Goal: Information Seeking & Learning: Learn about a topic

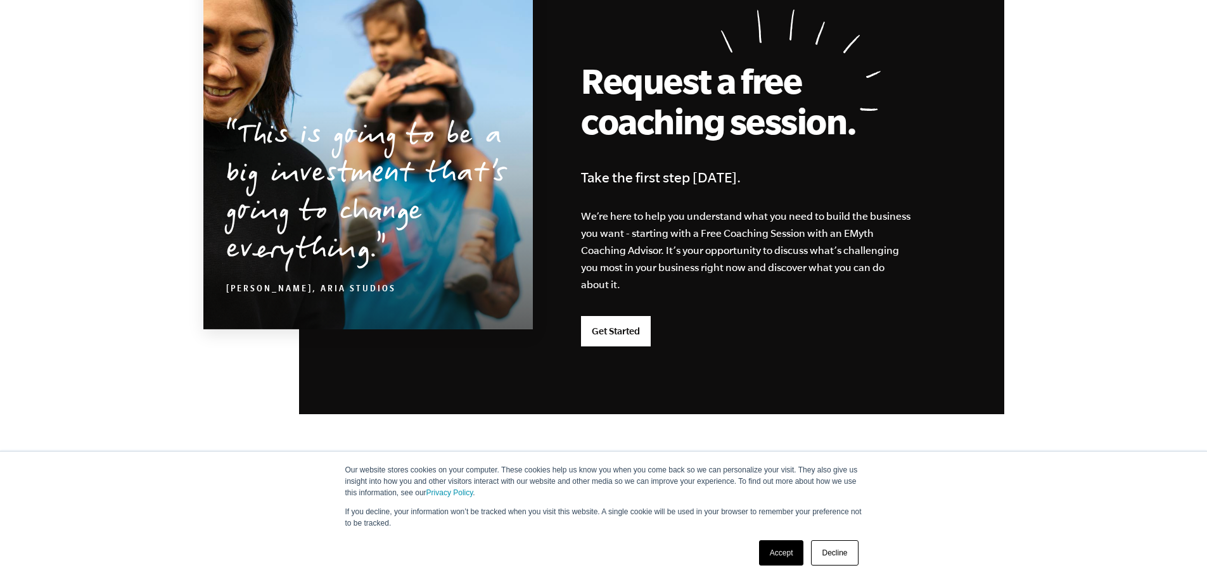
scroll to position [3324, 0]
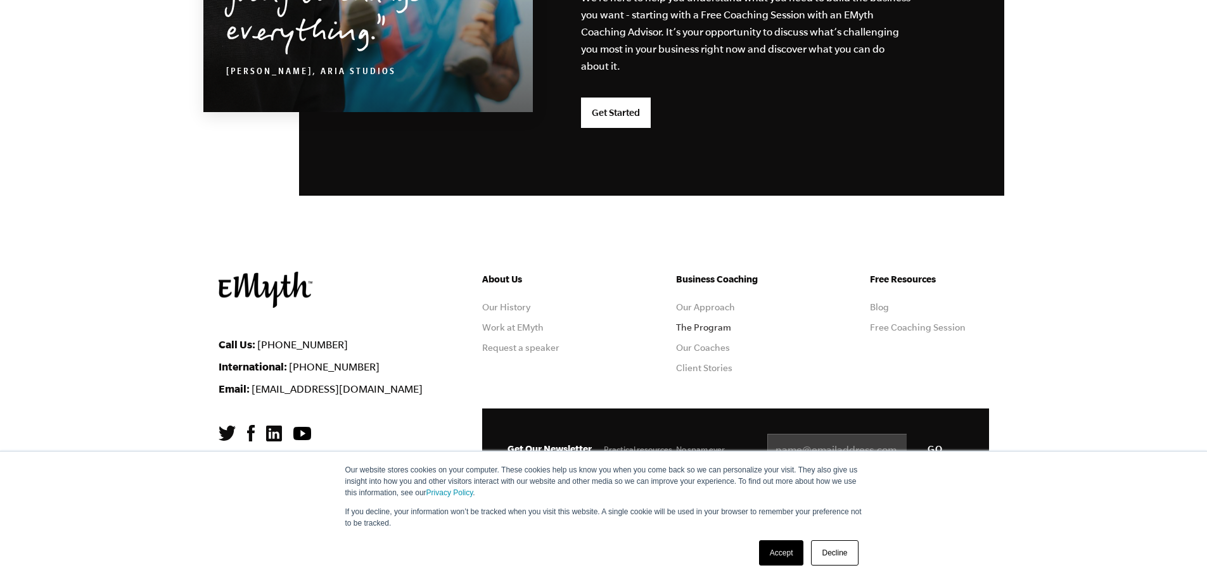
click at [723, 330] on link "The Program" at bounding box center [703, 328] width 55 height 10
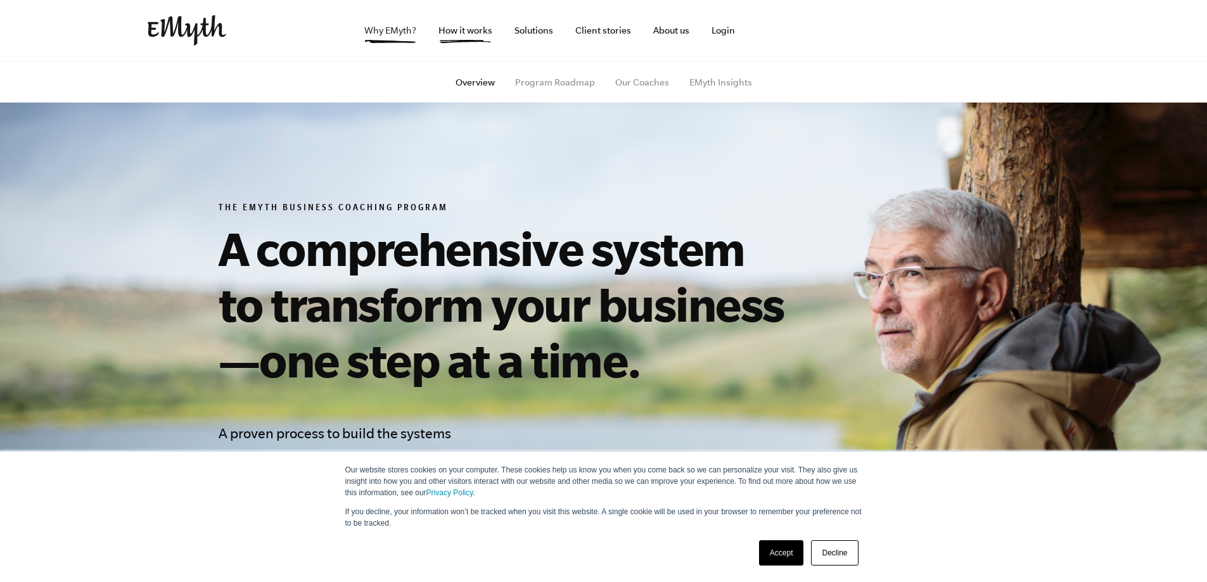
click at [398, 32] on link "Why EMyth?" at bounding box center [390, 30] width 72 height 61
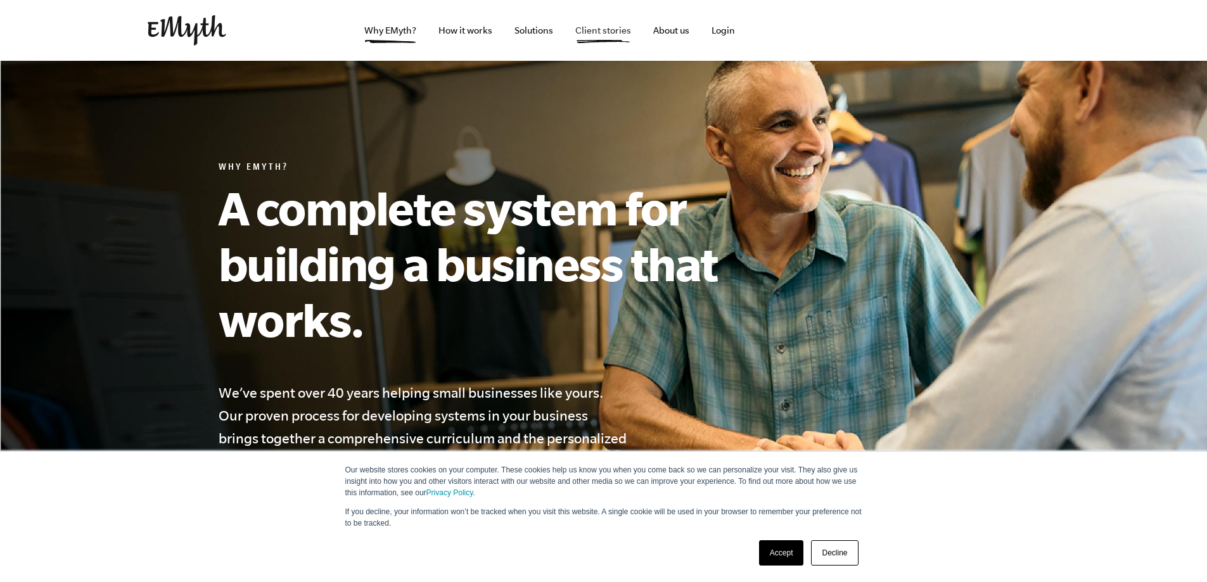
click at [611, 28] on link "Client stories" at bounding box center [603, 30] width 76 height 61
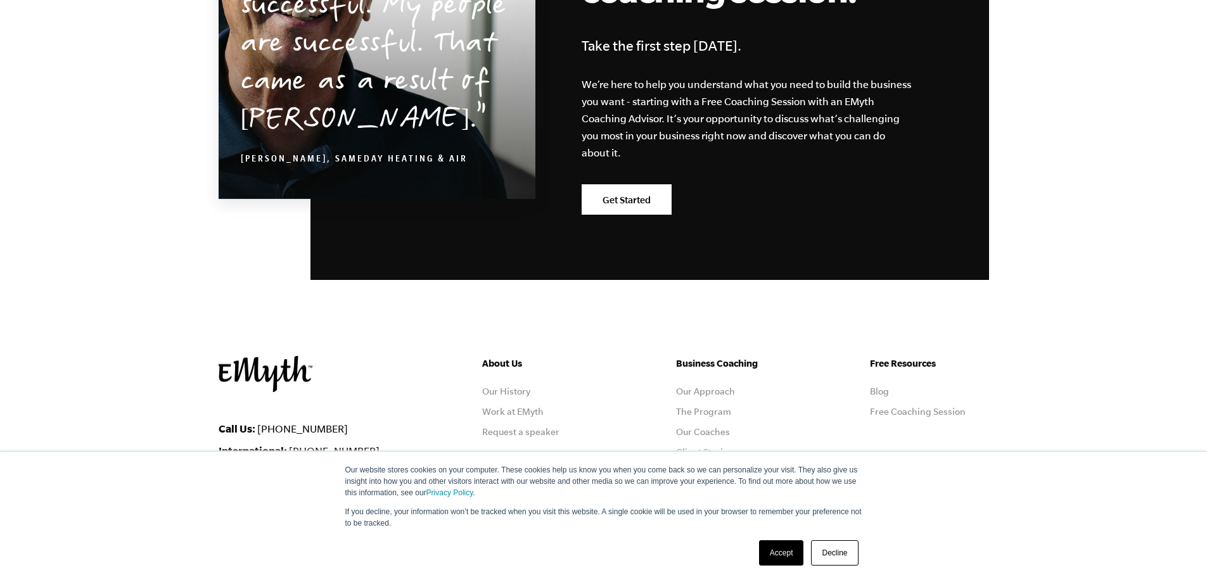
scroll to position [1541, 0]
